Goal: Information Seeking & Learning: Learn about a topic

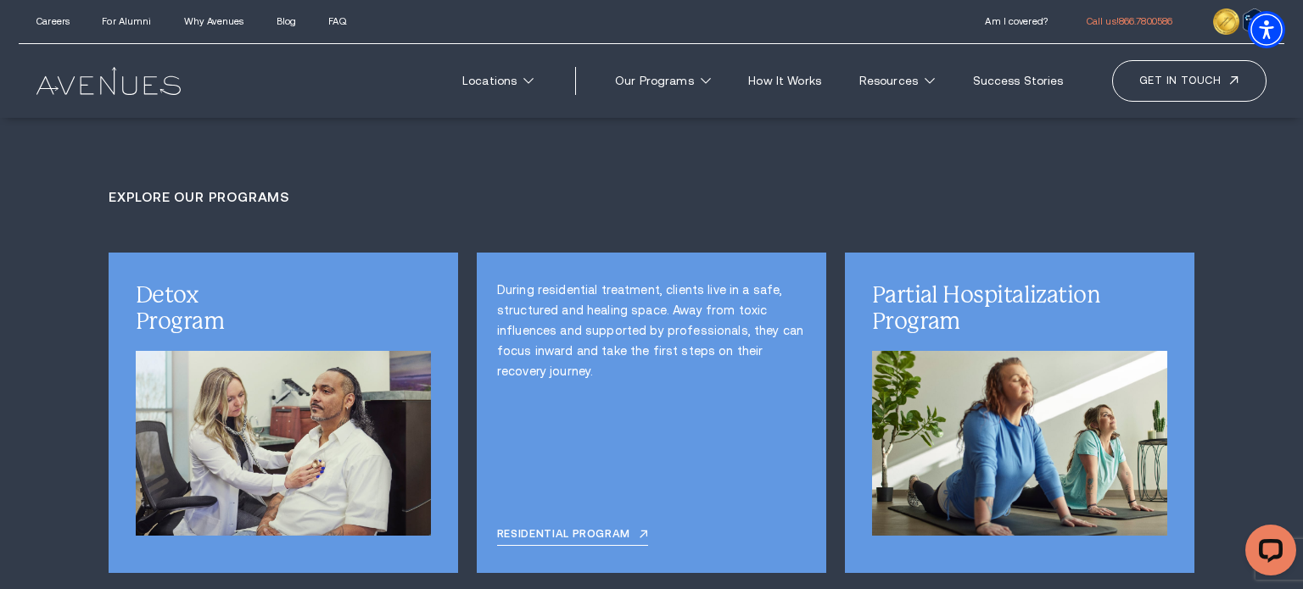
scroll to position [4078, 0]
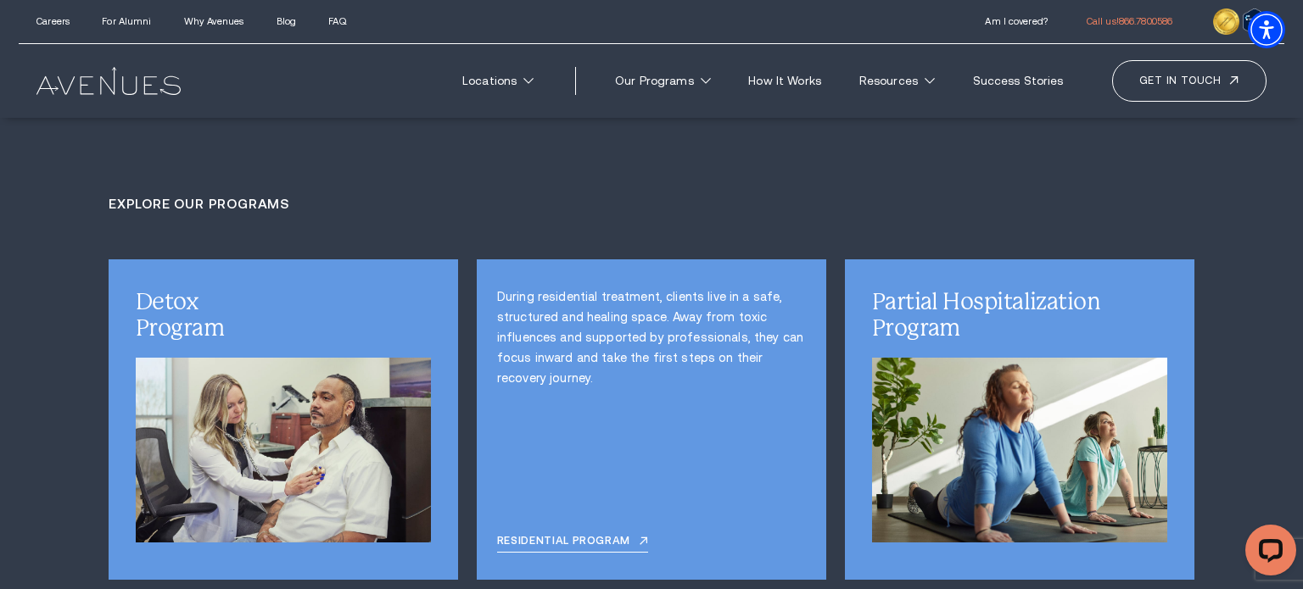
click at [582, 522] on div "Residential Program" at bounding box center [572, 537] width 151 height 31
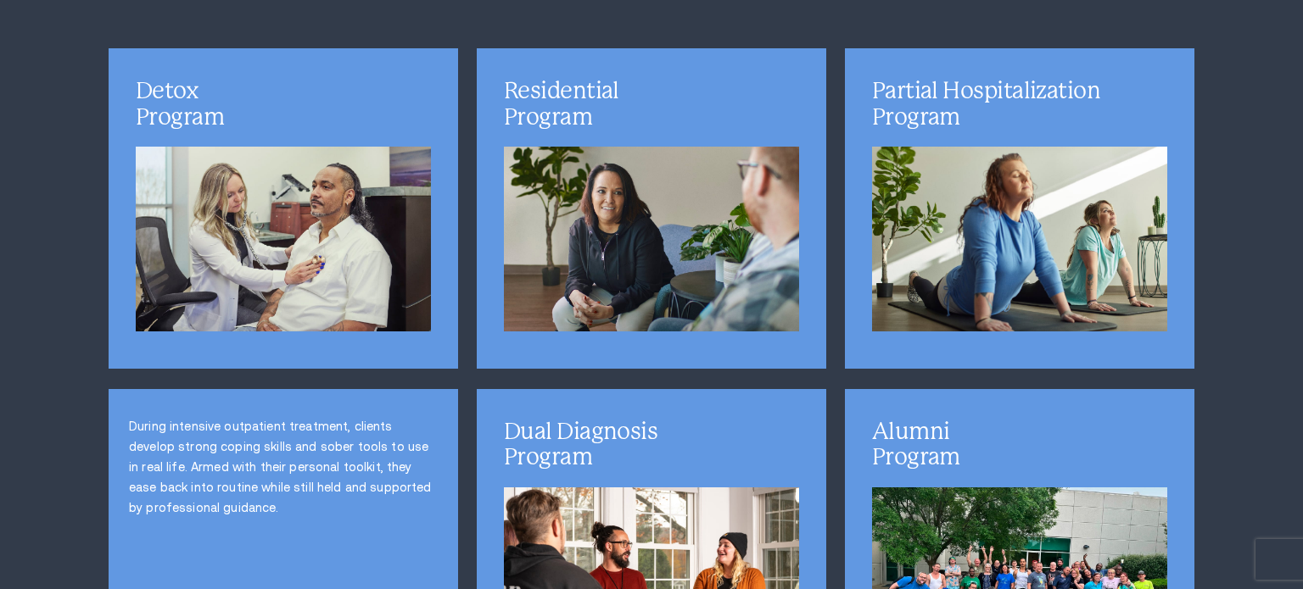
scroll to position [4335, 0]
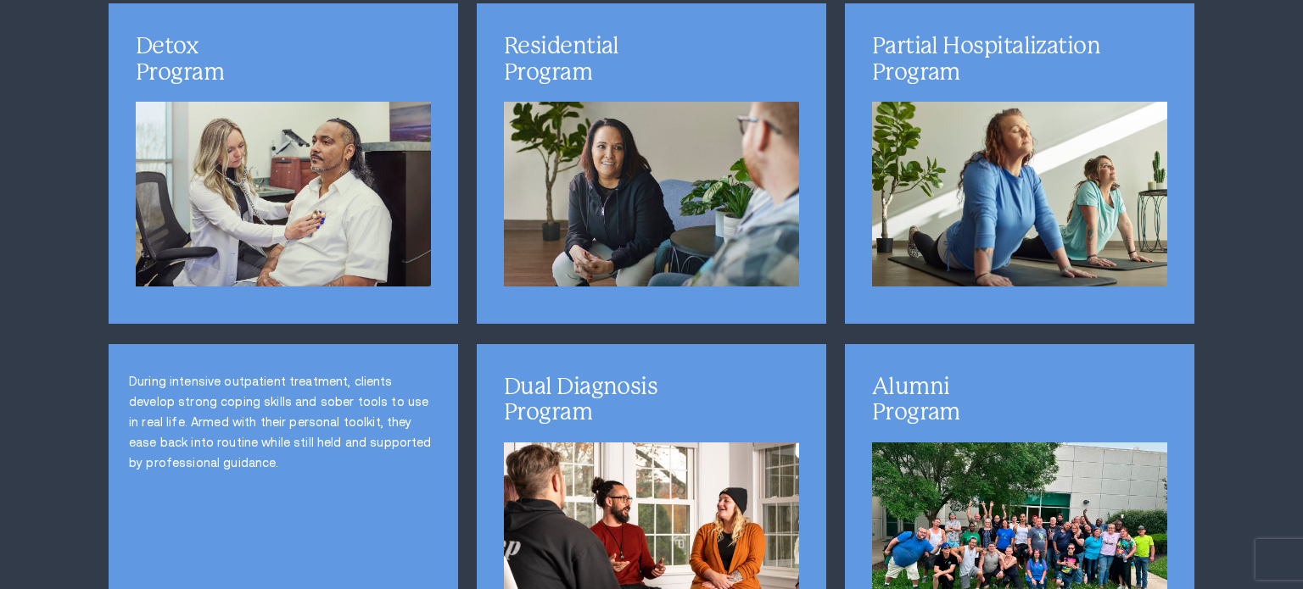
click at [237, 418] on div "During intensive outpatient treatment, clients develop strong coping skills and…" at bounding box center [283, 504] width 349 height 321
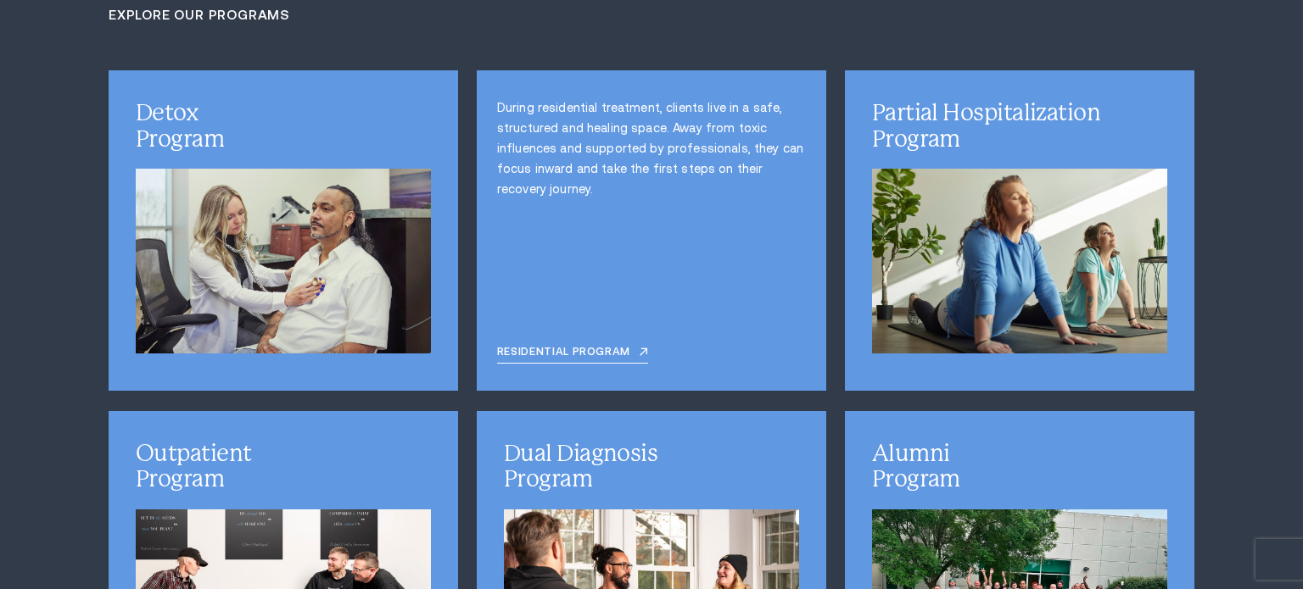
scroll to position [4268, 0]
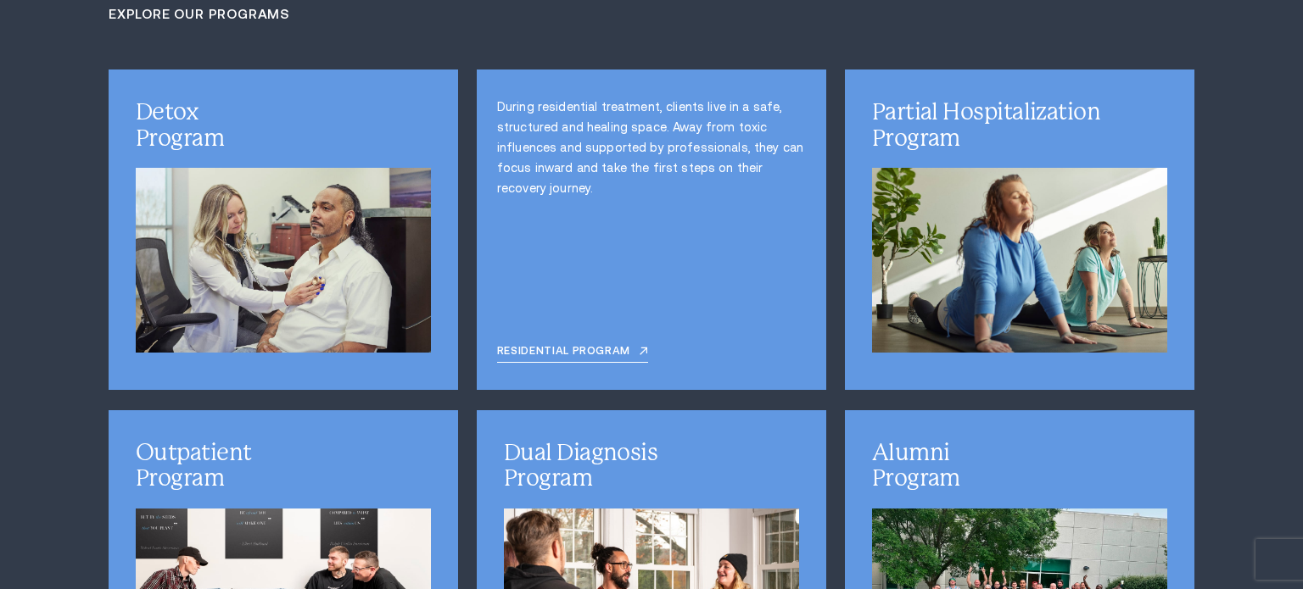
click at [642, 438] on p "Treating an addiction is useless if you don't identify and heal its cause. Our …" at bounding box center [651, 489] width 309 height 102
